Goal: Transaction & Acquisition: Obtain resource

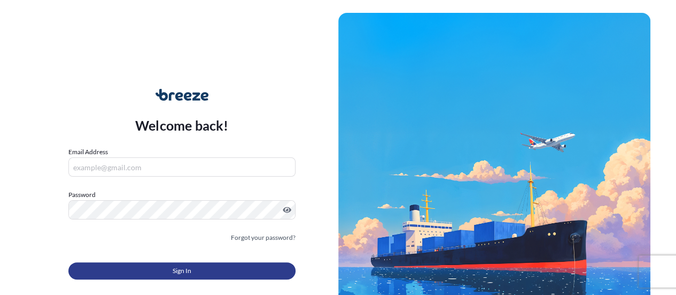
type input "[PERSON_NAME][EMAIL_ADDRESS][PERSON_NAME][DOMAIN_NAME]"
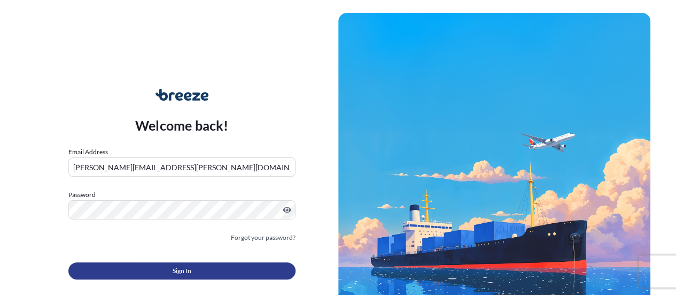
click at [213, 272] on button "Sign In" at bounding box center [181, 270] width 227 height 17
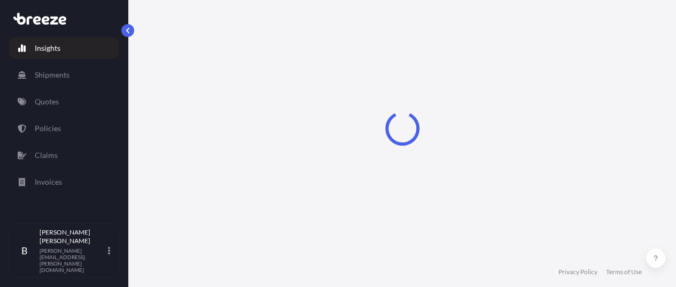
select select "2025"
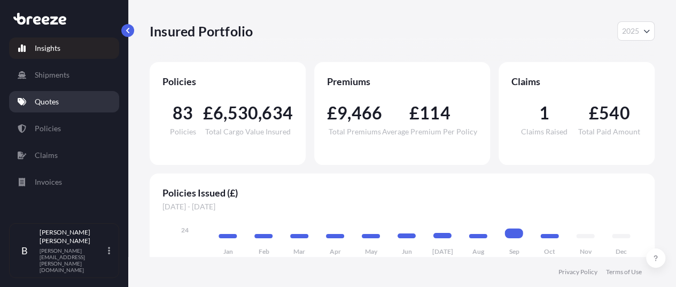
click at [61, 104] on link "Quotes" at bounding box center [64, 101] width 110 height 21
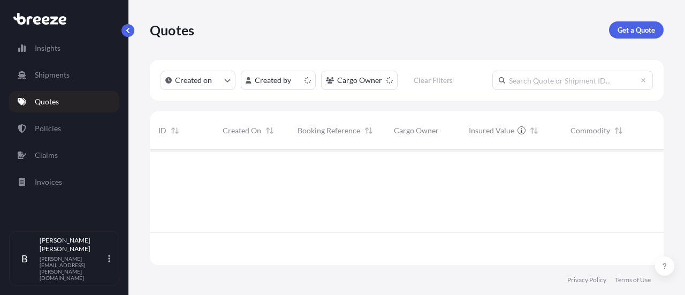
scroll to position [113, 505]
click at [626, 29] on p "Get a Quote" at bounding box center [635, 30] width 37 height 11
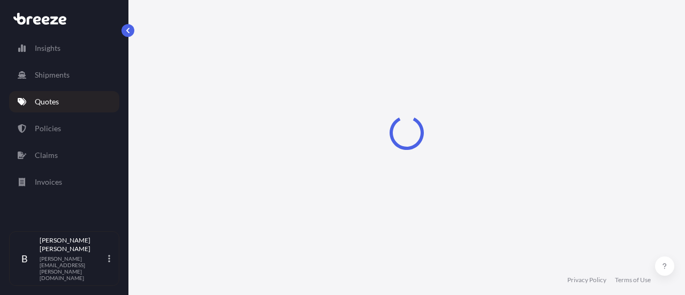
select select "Sea"
select select "1"
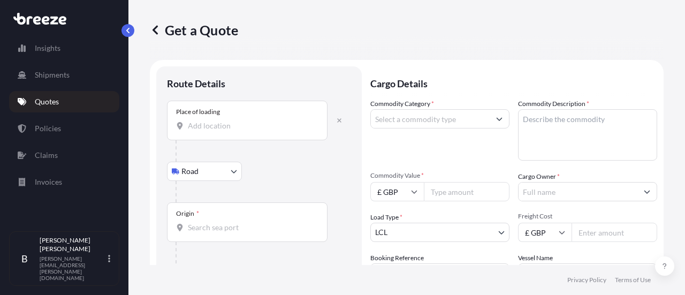
click at [236, 120] on input "Place of loading" at bounding box center [251, 125] width 126 height 11
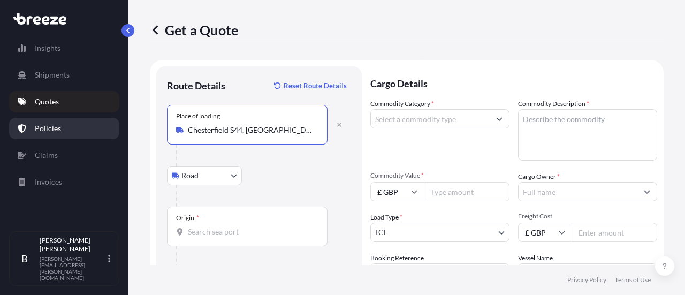
type input "Chesterfield S44, [GEOGRAPHIC_DATA]"
click at [50, 120] on link "Policies" at bounding box center [64, 128] width 110 height 21
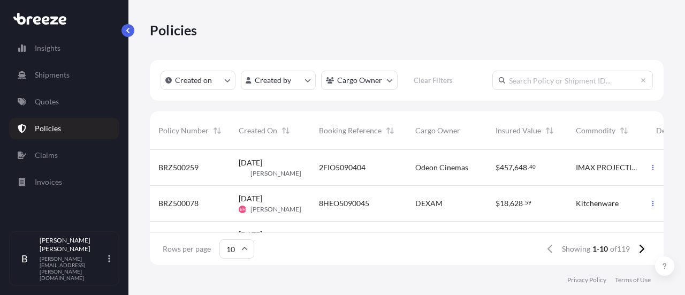
click at [266, 128] on span "Created On" at bounding box center [258, 130] width 39 height 11
click at [53, 91] on link "Quotes" at bounding box center [64, 101] width 110 height 21
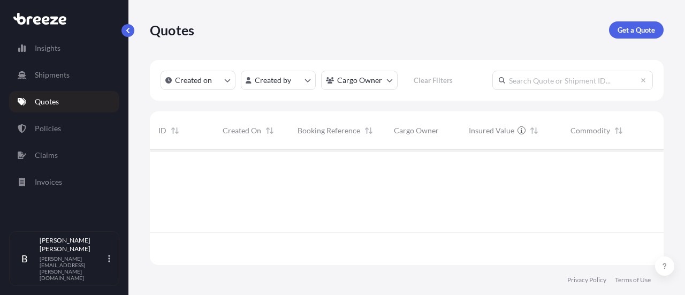
scroll to position [113, 505]
click at [69, 124] on link "Policies" at bounding box center [64, 128] width 110 height 21
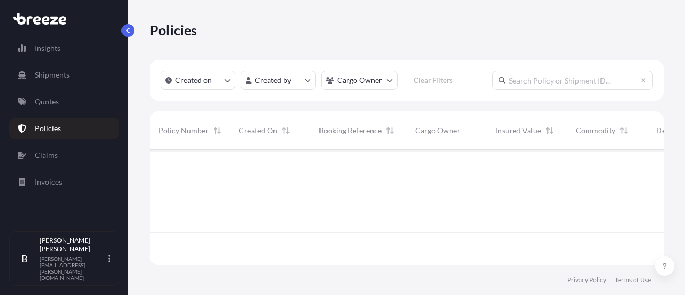
scroll to position [113, 505]
click at [71, 106] on link "Quotes" at bounding box center [64, 101] width 110 height 21
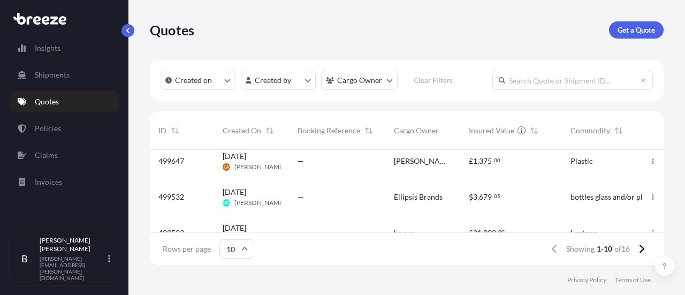
scroll to position [283, 0]
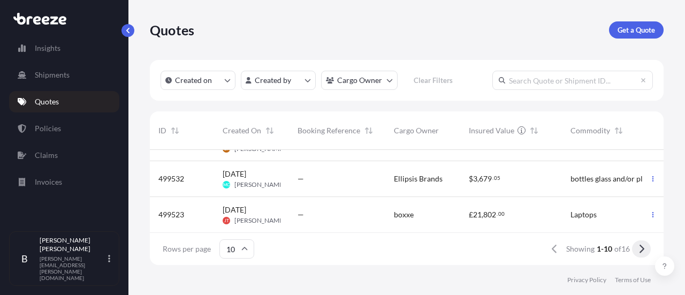
click at [632, 249] on button at bounding box center [641, 248] width 19 height 17
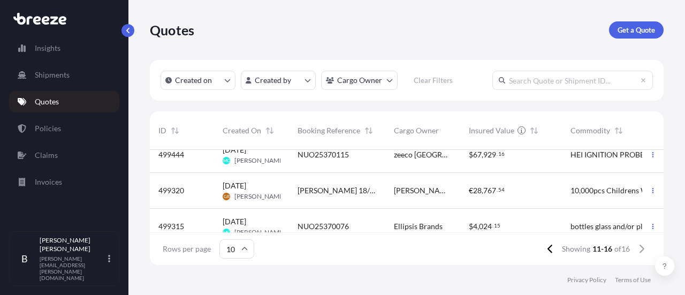
scroll to position [0, 0]
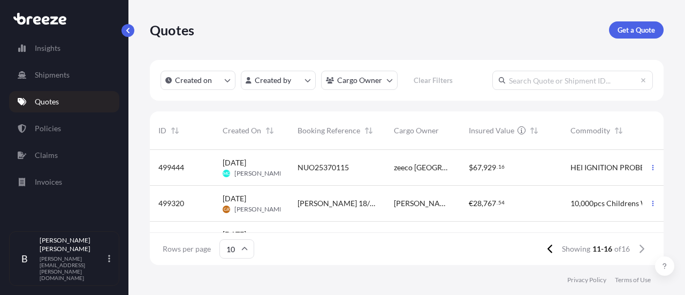
click at [236, 247] on input "10" at bounding box center [236, 248] width 35 height 19
click at [309, 248] on div "Rows per page 10 Showing 11-16 of 16" at bounding box center [406, 249] width 513 height 32
click at [547, 248] on icon at bounding box center [549, 248] width 5 height 9
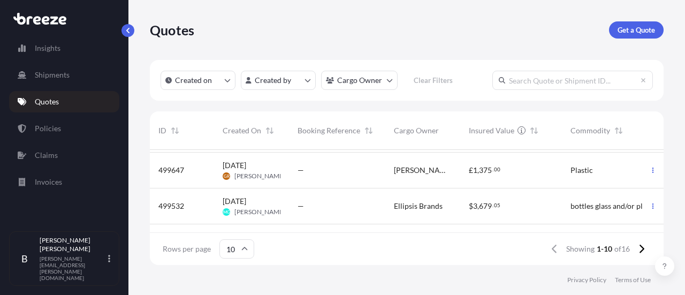
scroll to position [283, 0]
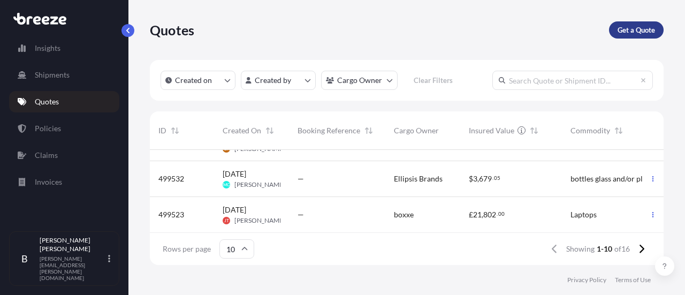
click at [616, 34] on link "Get a Quote" at bounding box center [636, 29] width 55 height 17
select select "Road"
select select "Sea"
select select "1"
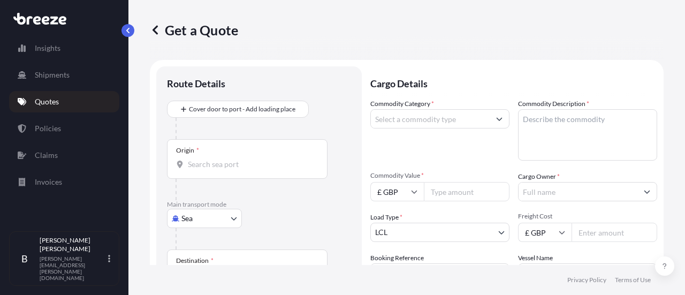
scroll to position [17, 0]
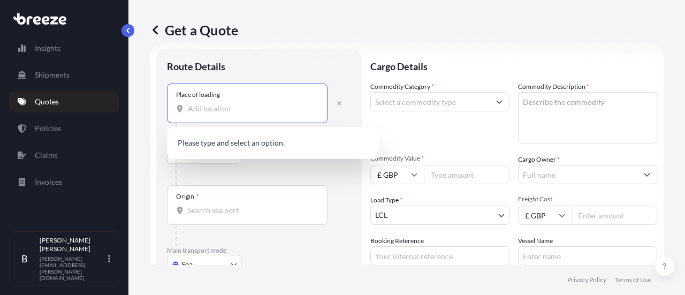
click at [237, 111] on input "Place of loading" at bounding box center [251, 108] width 126 height 11
click at [207, 110] on input "Place of loading" at bounding box center [251, 108] width 126 height 11
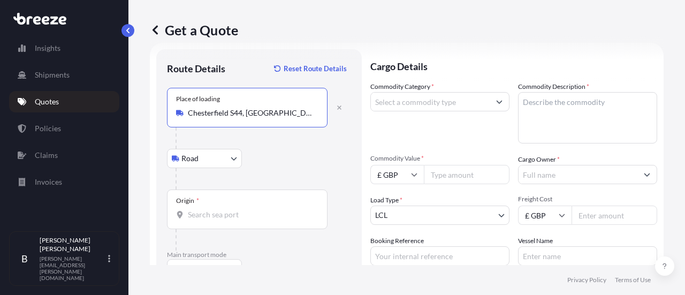
type input "Chesterfield S44, [GEOGRAPHIC_DATA]"
click at [211, 210] on input "Origin *" at bounding box center [251, 214] width 126 height 11
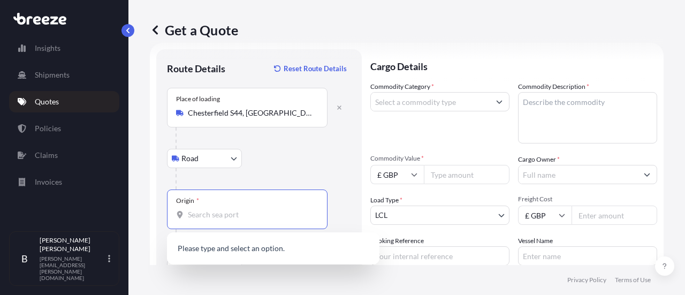
drag, startPoint x: 213, startPoint y: 216, endPoint x: 224, endPoint y: 216, distance: 10.2
click at [214, 216] on input "Origin * Please select an origin" at bounding box center [251, 214] width 126 height 11
type input "1"
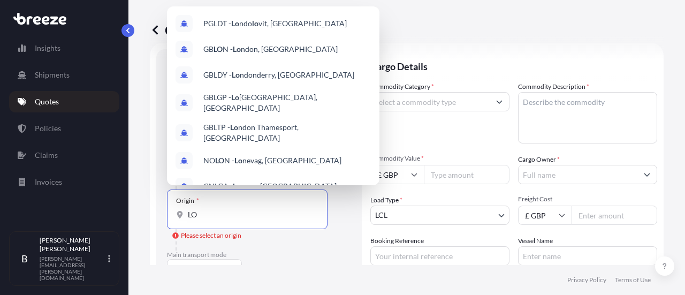
type input "L"
click at [333, 105] on span "GBLGP - Lond on [GEOGRAPHIC_DATA], [GEOGRAPHIC_DATA]" at bounding box center [286, 102] width 167 height 21
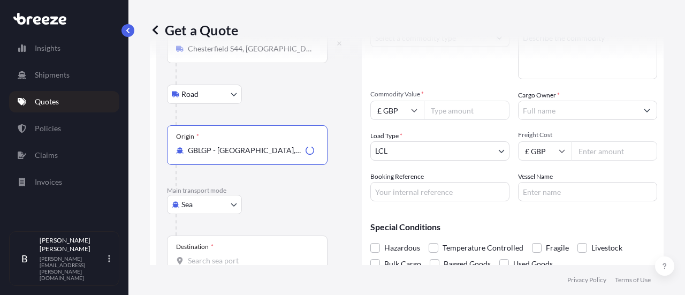
scroll to position [145, 0]
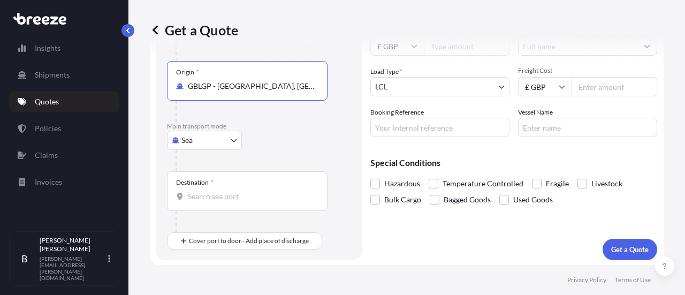
type input "GBLGP - [GEOGRAPHIC_DATA], [GEOGRAPHIC_DATA]"
click at [221, 197] on input "Destination *" at bounding box center [251, 196] width 126 height 11
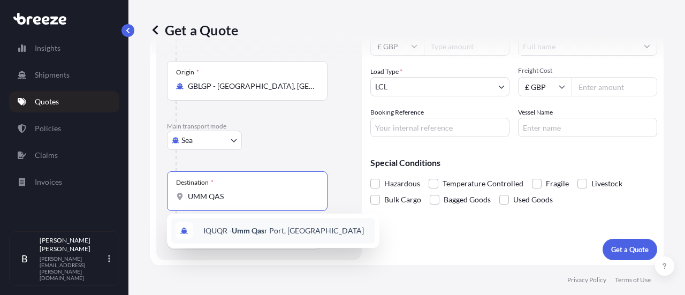
click at [276, 226] on span "IQUQR - [GEOGRAPHIC_DATA], [GEOGRAPHIC_DATA]" at bounding box center [283, 230] width 160 height 11
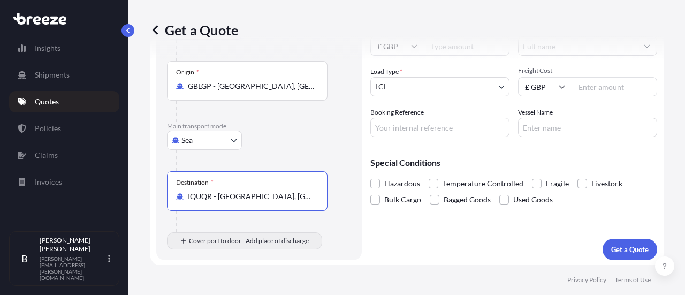
type input "IQUQR - [GEOGRAPHIC_DATA], [GEOGRAPHIC_DATA]"
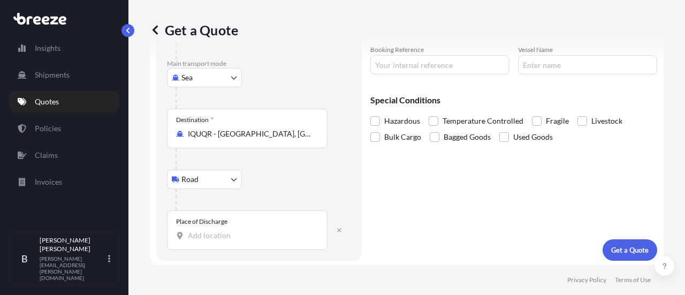
scroll to position [209, 0]
click at [232, 237] on input "Place of Discharge" at bounding box center [251, 234] width 126 height 11
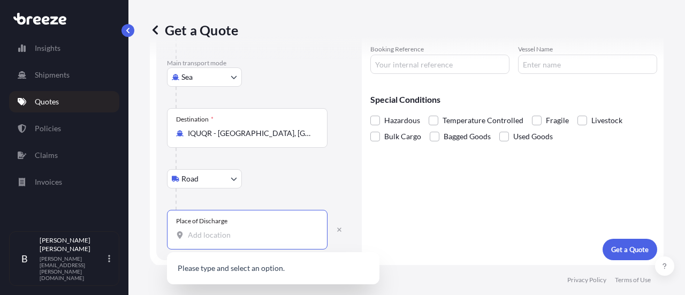
click at [216, 179] on body "0 options available. Insights Shipments Quotes Policies Claims Invoices B [PERS…" at bounding box center [342, 147] width 685 height 295
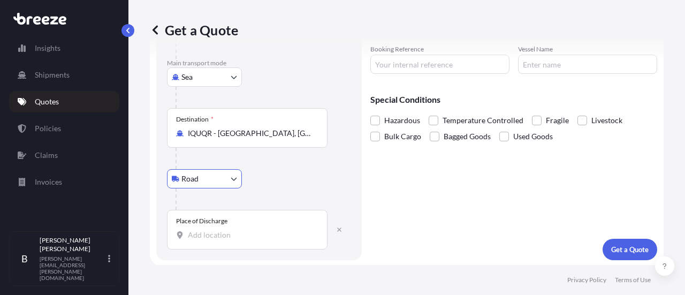
click at [295, 175] on div "Road Road Rail" at bounding box center [259, 178] width 184 height 19
click at [338, 227] on icon "button" at bounding box center [339, 229] width 4 height 4
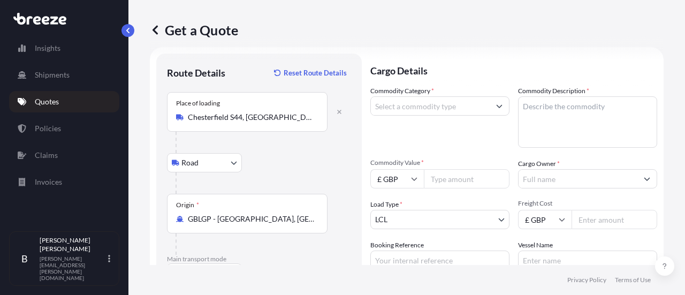
scroll to position [0, 0]
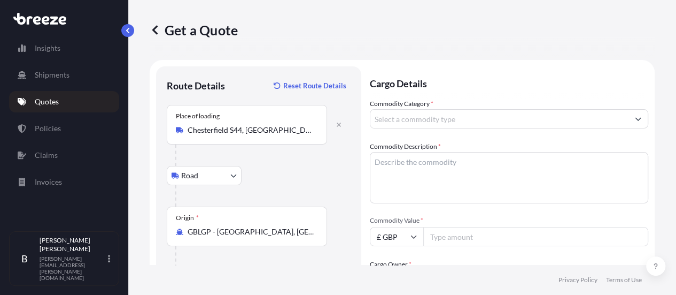
click at [435, 121] on input "Commodity Category *" at bounding box center [500, 118] width 258 height 19
type input "L"
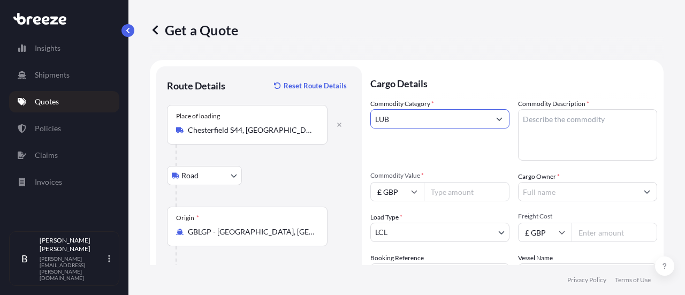
type input "LUB"
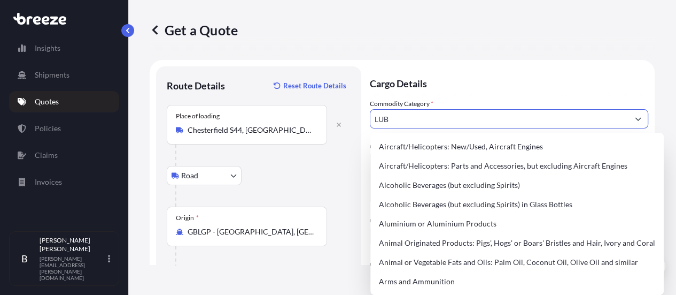
drag, startPoint x: 394, startPoint y: 119, endPoint x: 289, endPoint y: 126, distance: 105.0
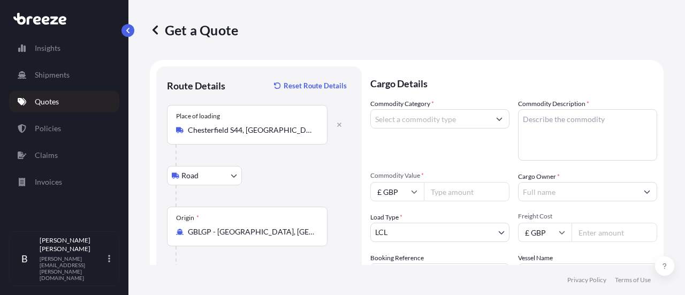
click at [397, 123] on input "Commodity Category *" at bounding box center [430, 118] width 119 height 19
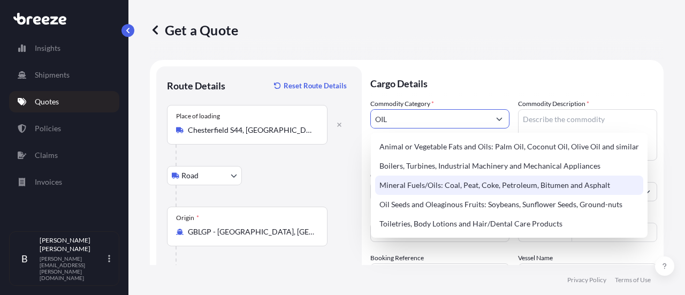
click at [496, 186] on div "Mineral Fuels/Oils: Coal, Peat, Coke, Petroleum, Bitumen and Asphalt" at bounding box center [509, 184] width 268 height 19
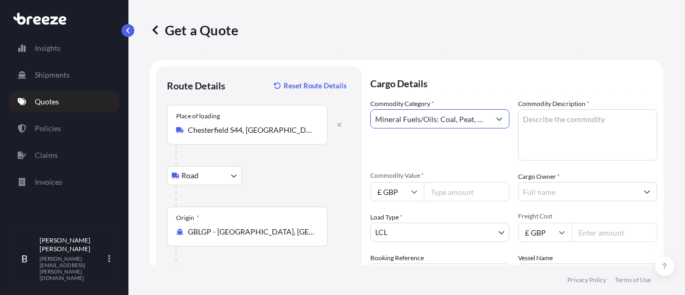
type input "Mineral Fuels/Oils: Coal, Peat, Coke, Petroleum, Bitumen and Asphalt"
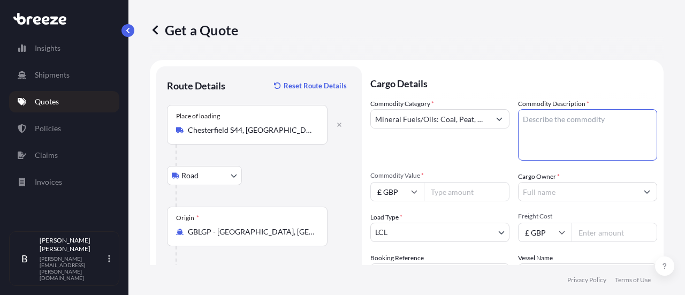
drag, startPoint x: 548, startPoint y: 135, endPoint x: 633, endPoint y: 130, distance: 85.2
click at [549, 135] on textarea "Commodity Description *" at bounding box center [587, 134] width 139 height 51
paste textarea "Non Hazardous Oils"
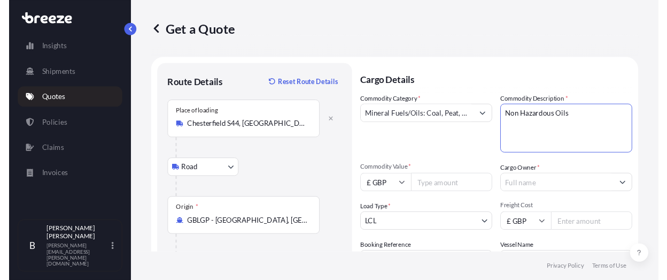
scroll to position [53, 0]
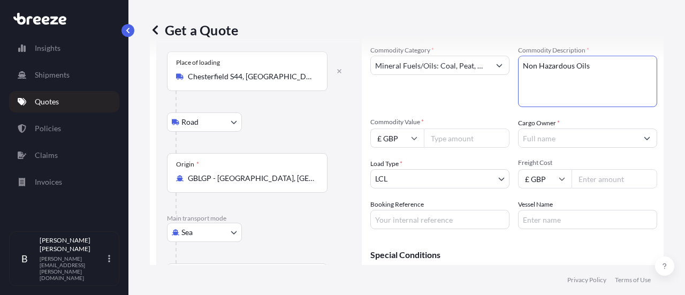
type textarea "Non Hazardous Oils"
click at [460, 137] on input "Commodity Value *" at bounding box center [467, 137] width 86 height 19
click at [486, 134] on input "Commodity Value *" at bounding box center [467, 137] width 86 height 19
click at [493, 141] on input "Commodity Value *" at bounding box center [467, 137] width 86 height 19
type input "44000"
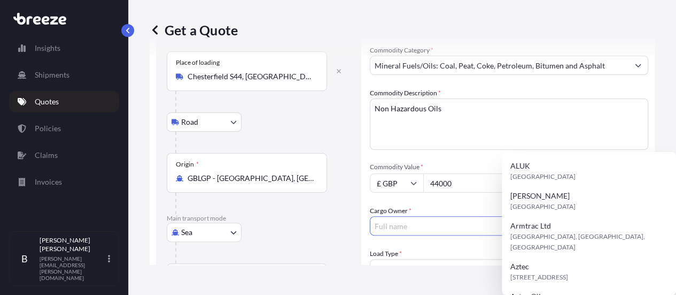
click at [574, 216] on input "Cargo Owner *" at bounding box center [500, 225] width 258 height 19
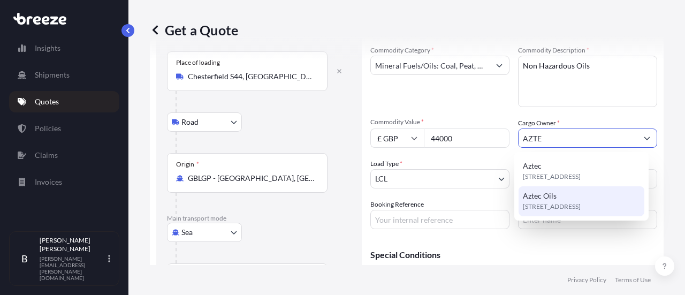
click at [580, 204] on span "[STREET_ADDRESS]" at bounding box center [551, 206] width 58 height 11
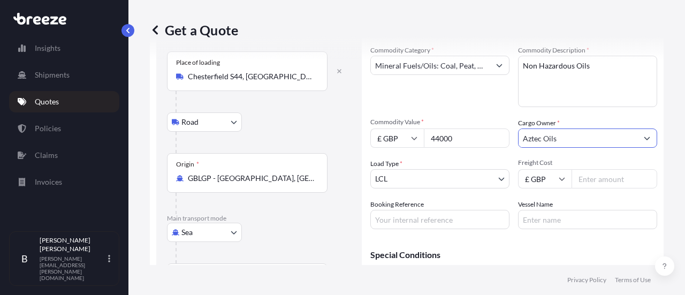
type input "Aztec Oils"
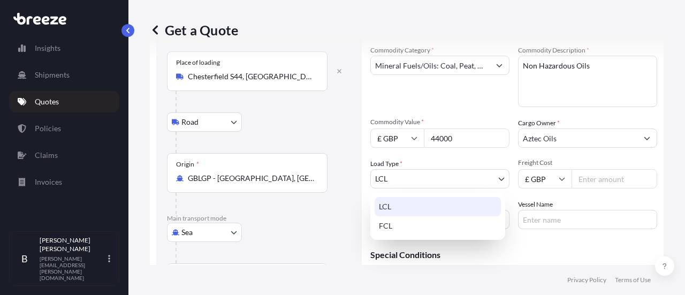
click at [416, 177] on body "9 options available. 2 options available. Insights Shipments Quotes Policies Cl…" at bounding box center [342, 147] width 685 height 295
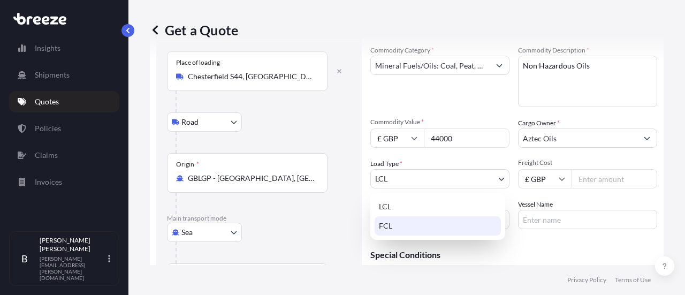
click at [398, 219] on div "FCL" at bounding box center [437, 225] width 126 height 19
select select "2"
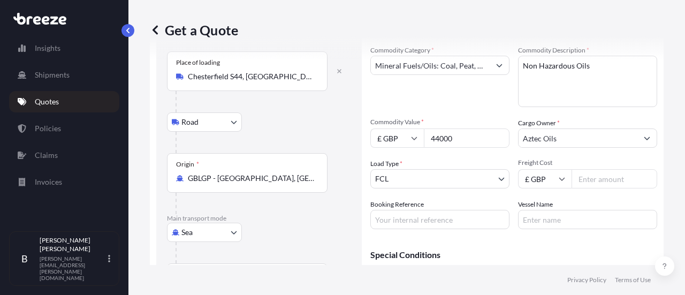
click at [581, 181] on input "Freight Cost" at bounding box center [614, 178] width 86 height 19
click at [625, 187] on input "Freight Cost" at bounding box center [614, 178] width 86 height 19
click at [586, 178] on input "Freight Cost" at bounding box center [614, 178] width 86 height 19
click at [593, 178] on input "Freight Cost" at bounding box center [614, 178] width 86 height 19
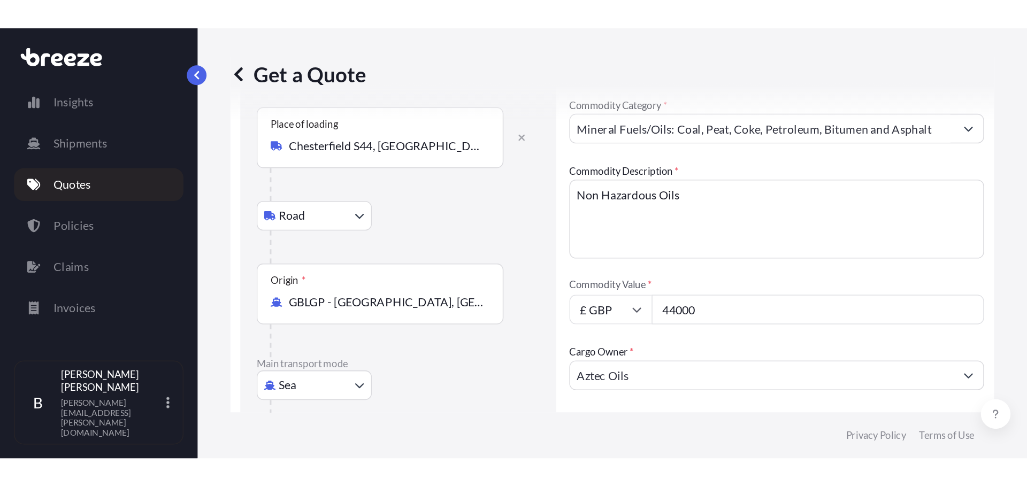
scroll to position [0, 0]
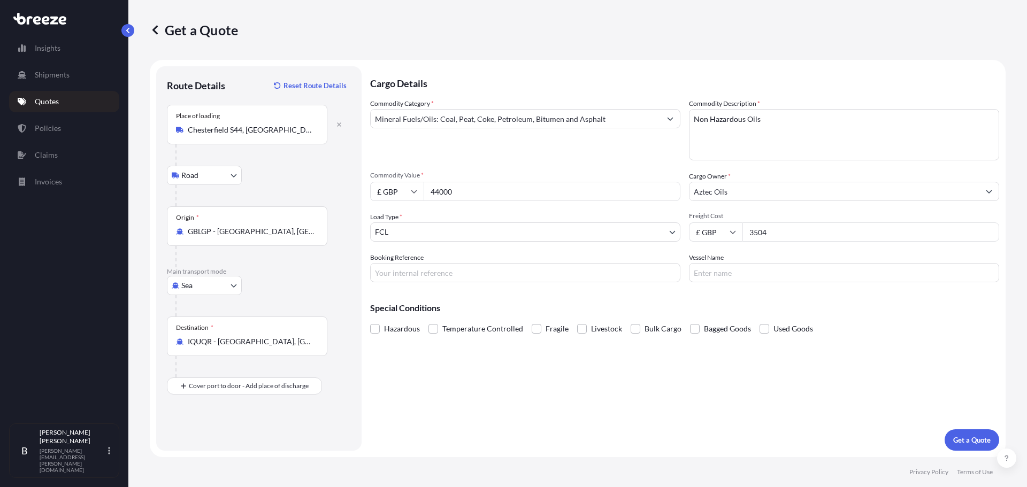
type input "3504"
click at [416, 281] on input "Booking Reference" at bounding box center [525, 272] width 310 height 19
type input "2NEO5100001"
click at [684, 275] on input "Vessel Name" at bounding box center [844, 272] width 310 height 19
drag, startPoint x: 396, startPoint y: 419, endPoint x: 448, endPoint y: 414, distance: 52.0
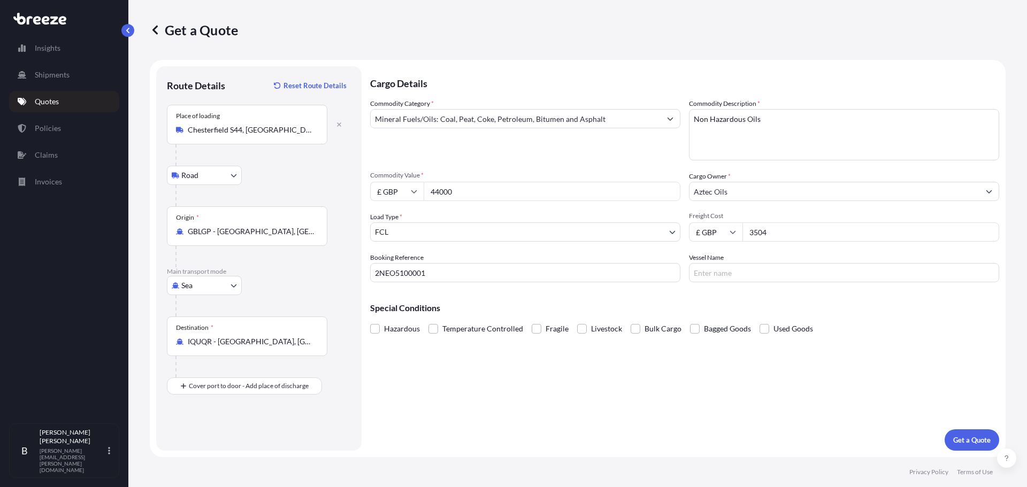
click at [399, 294] on div "Cargo Details Commodity Category * Mineral Fuels/Oils: Coal, Peat, Coke, Petrol…" at bounding box center [684, 258] width 629 height 384
click at [684, 278] on input "Vessel Name" at bounding box center [844, 272] width 310 height 19
type input "tbc"
click at [684, 294] on p "Get a Quote" at bounding box center [971, 440] width 37 height 11
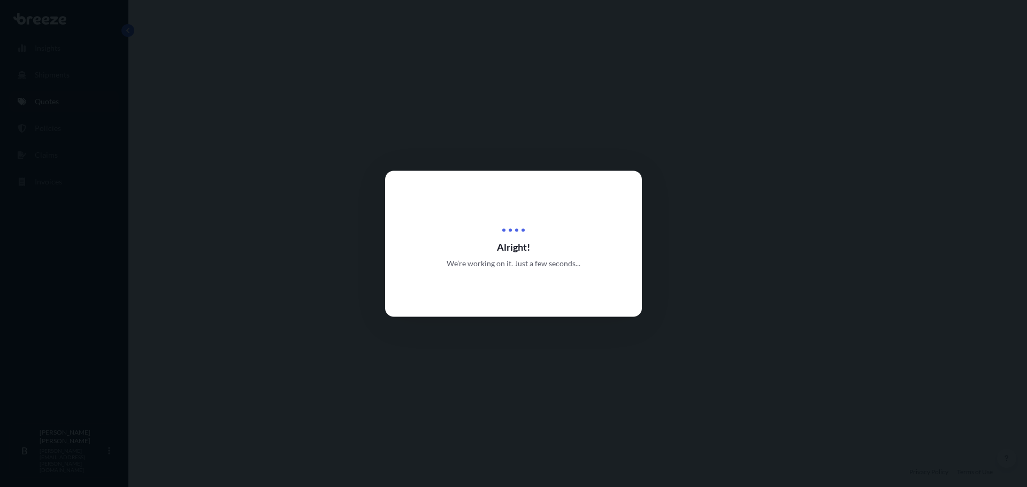
select select "Road"
select select "Sea"
select select "2"
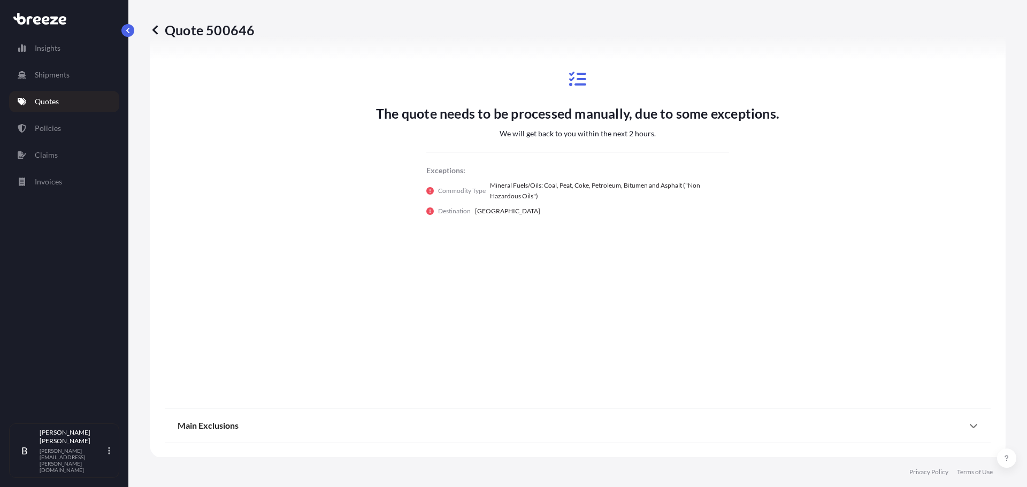
scroll to position [545, 0]
click at [684, 294] on div "Main Exclusions" at bounding box center [578, 425] width 800 height 26
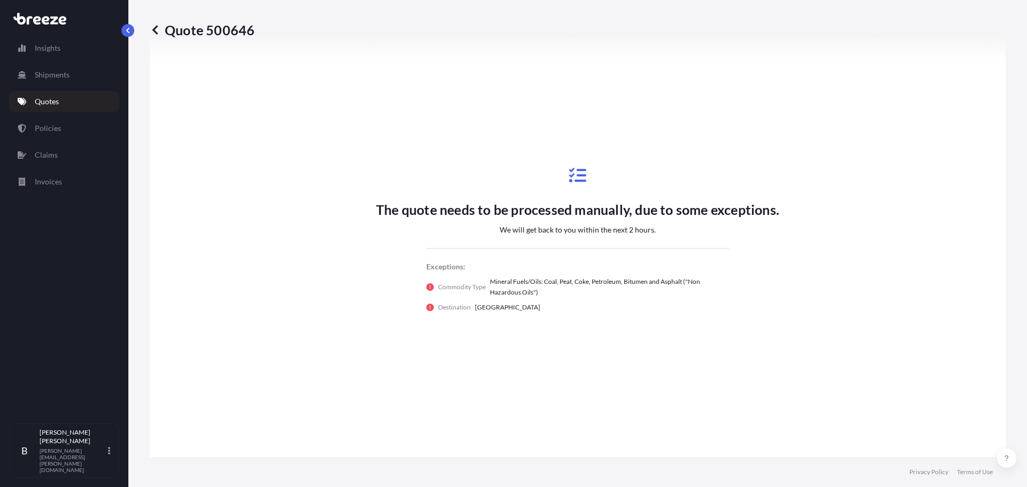
scroll to position [481, 0]
